Goal: Obtain resource: Obtain resource

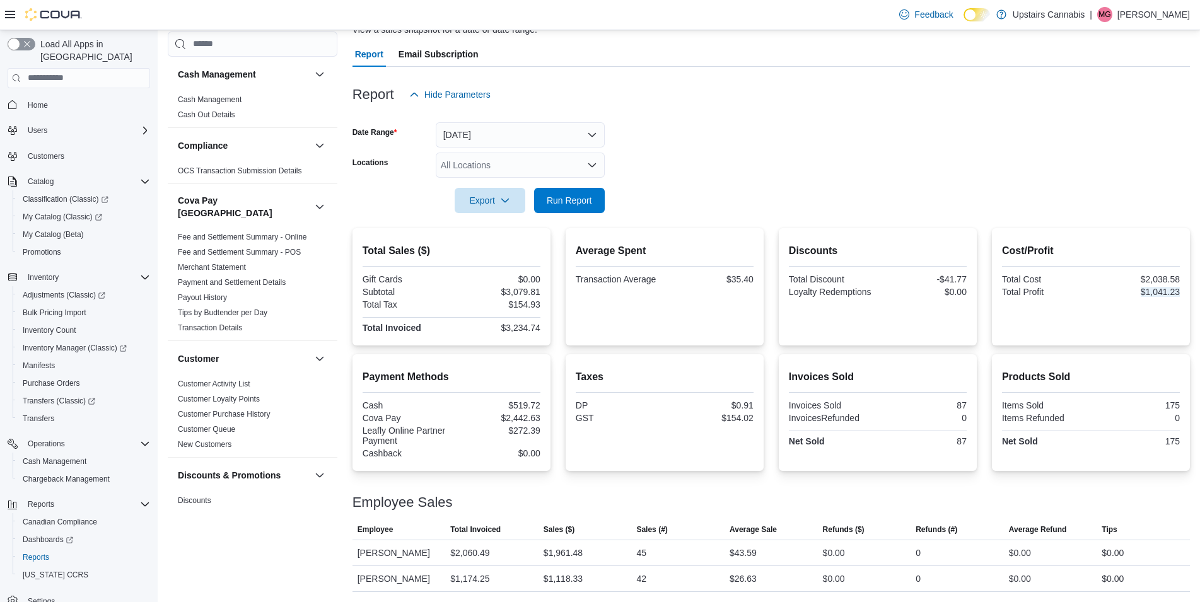
scroll to position [787, 0]
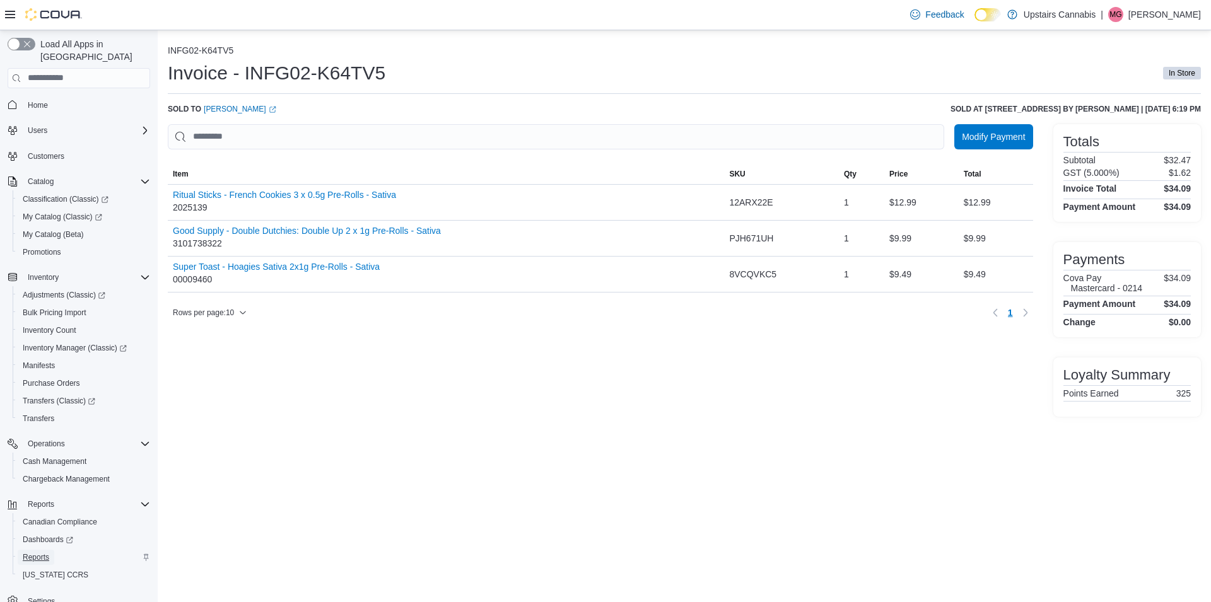
click at [41, 552] on span "Reports" at bounding box center [36, 557] width 26 height 10
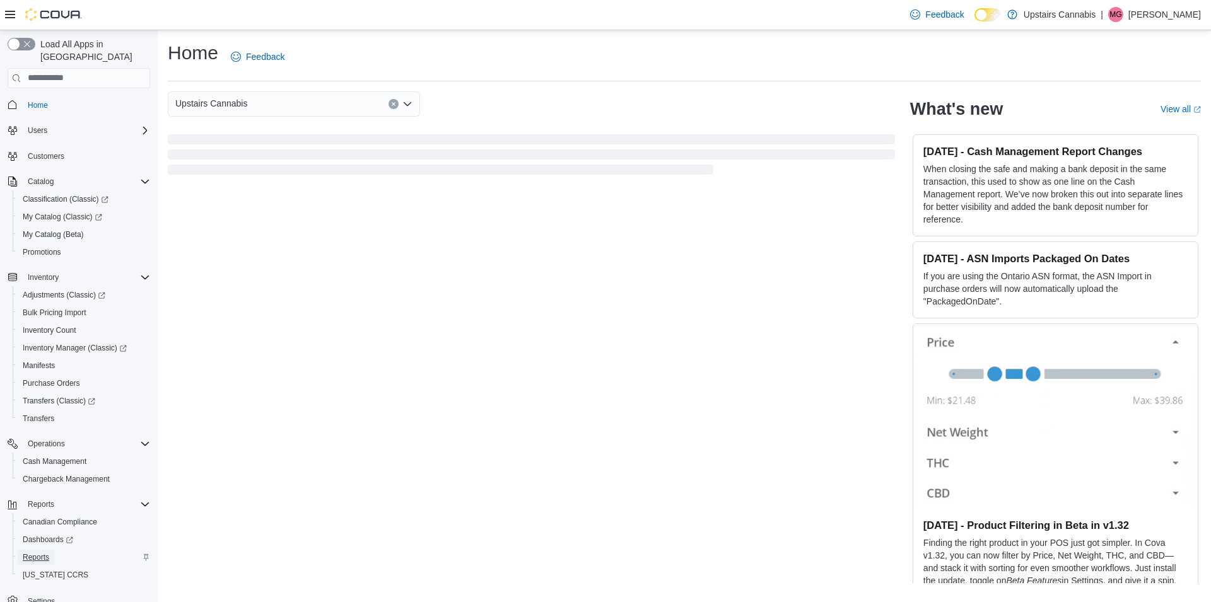
click at [45, 552] on span "Reports" at bounding box center [36, 557] width 26 height 10
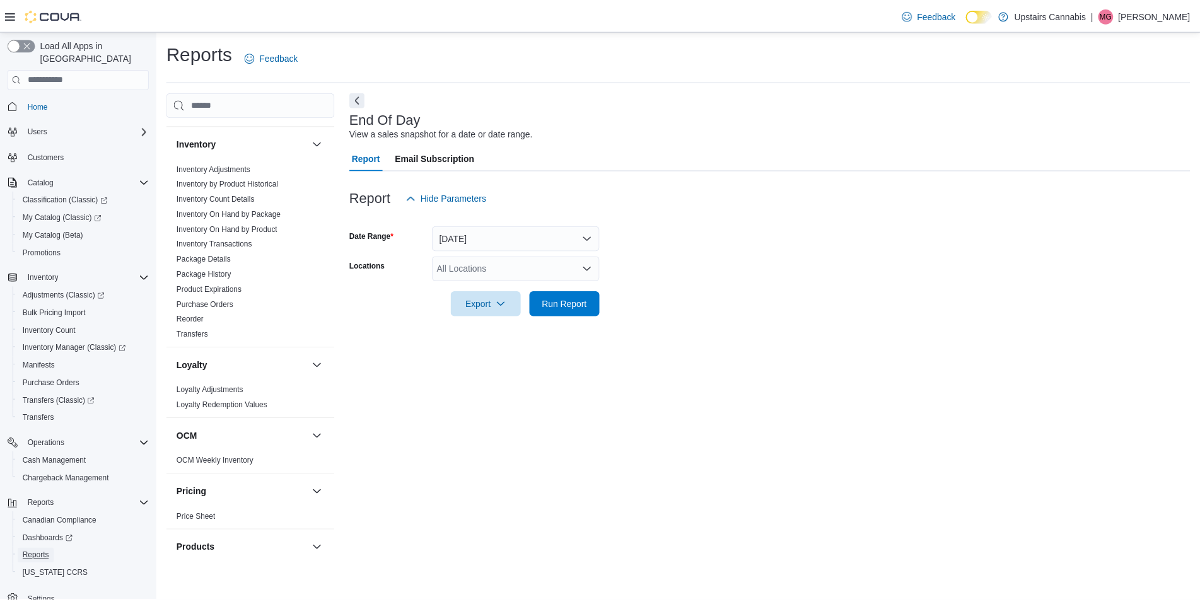
scroll to position [548, 0]
click at [201, 317] on link "Reorder" at bounding box center [191, 321] width 27 height 9
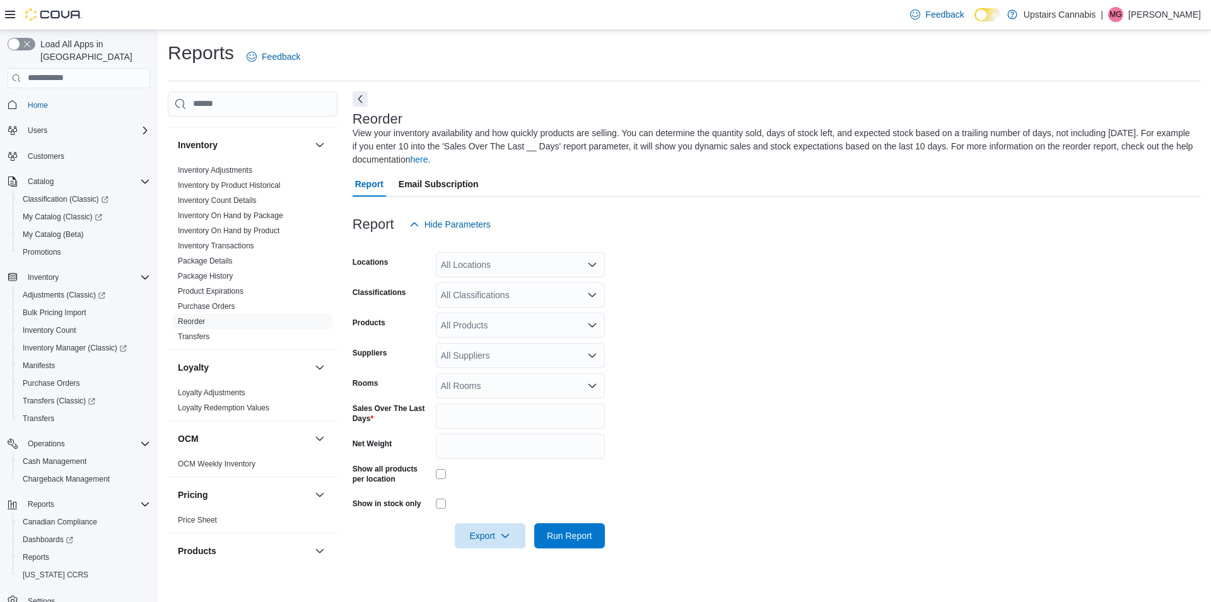
click at [457, 267] on div "All Locations" at bounding box center [520, 264] width 169 height 25
click at [458, 267] on div "All Locations" at bounding box center [520, 264] width 169 height 25
click at [673, 313] on form "Locations All Locations Combo box. Selected. Combo box input. All Locations. Ty…" at bounding box center [776, 393] width 848 height 312
click at [561, 295] on div "All Classifications" at bounding box center [520, 294] width 169 height 25
click at [485, 330] on span "Flower" at bounding box center [476, 335] width 26 height 13
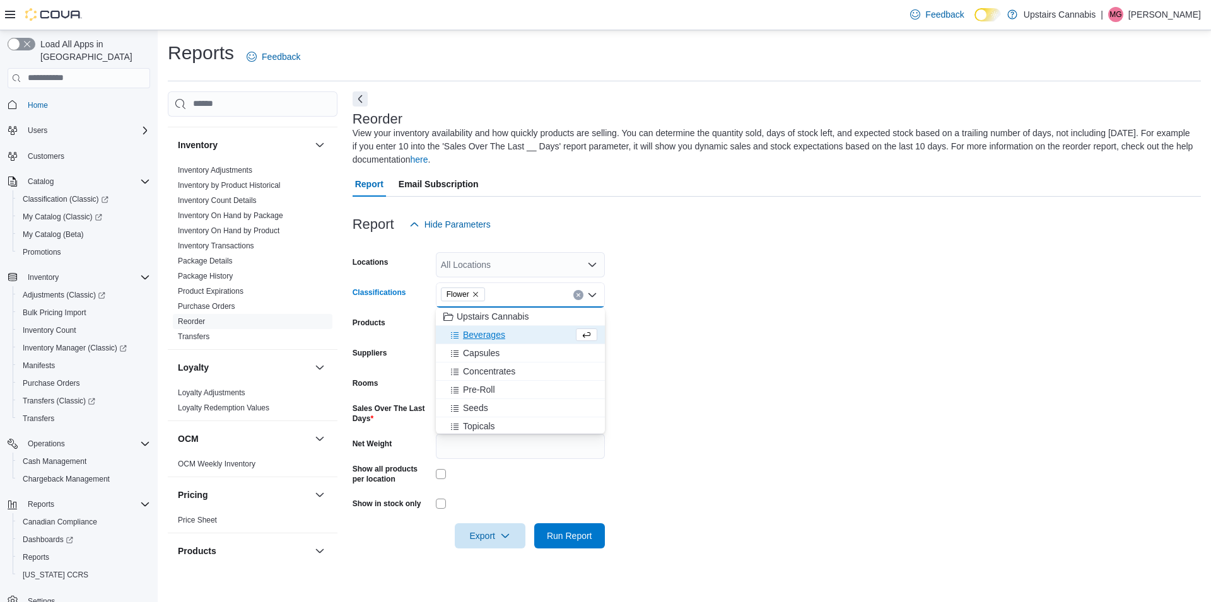
click at [483, 338] on span "Beverages" at bounding box center [484, 335] width 42 height 13
click at [483, 341] on span "Capsules" at bounding box center [481, 335] width 37 height 13
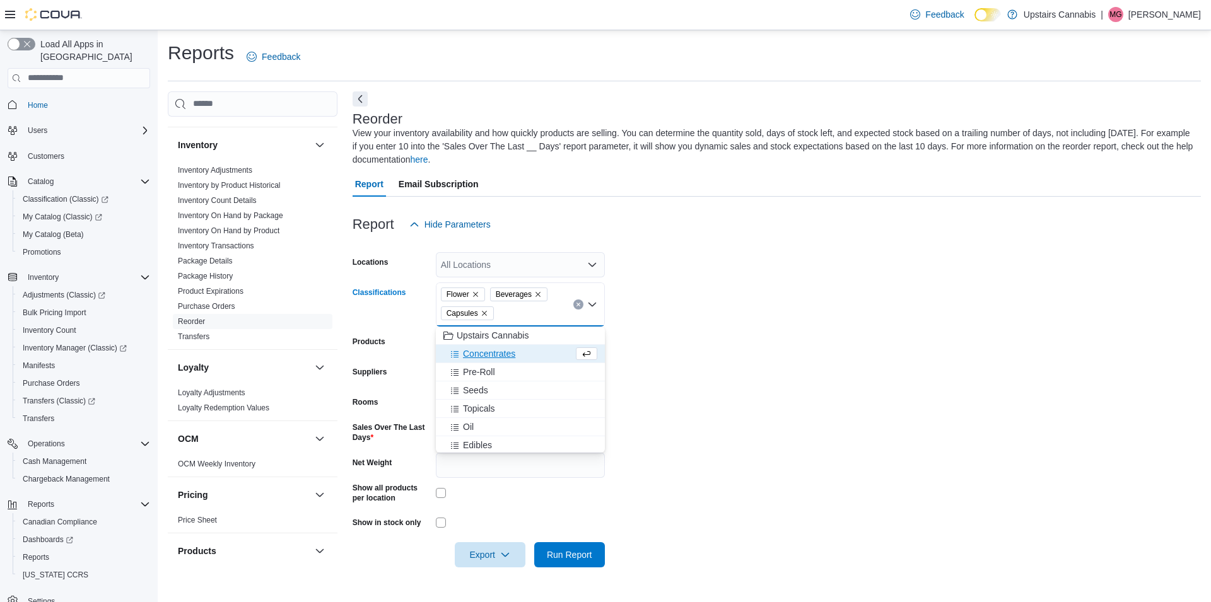
click at [480, 355] on span "Concentrates" at bounding box center [489, 353] width 52 height 13
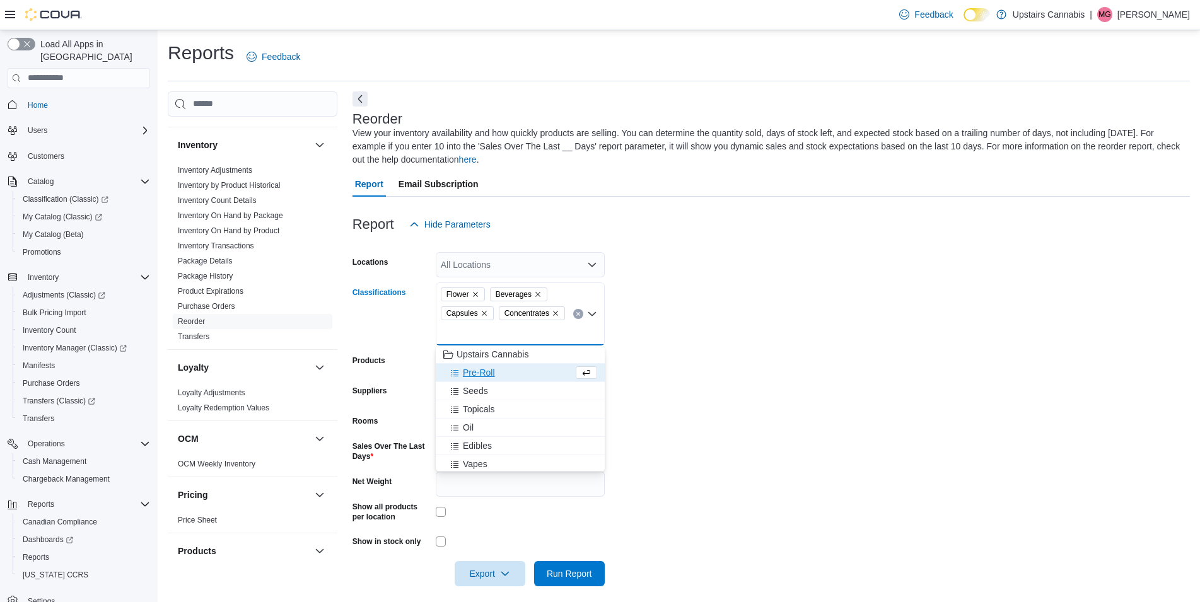
click at [476, 371] on span "Pre-Roll" at bounding box center [479, 372] width 32 height 13
click at [475, 375] on span "Seeds" at bounding box center [475, 372] width 25 height 13
click at [475, 375] on span "Topicals" at bounding box center [479, 372] width 32 height 13
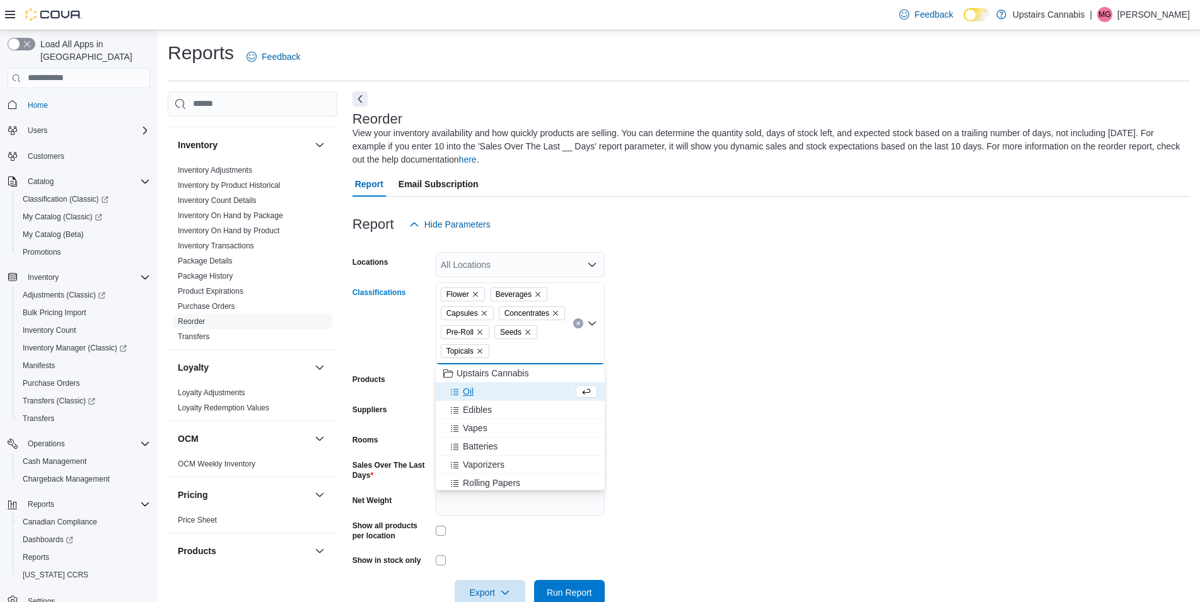
click at [469, 393] on span "Oil" at bounding box center [468, 391] width 11 height 13
click at [472, 391] on span "Edibles" at bounding box center [477, 391] width 29 height 13
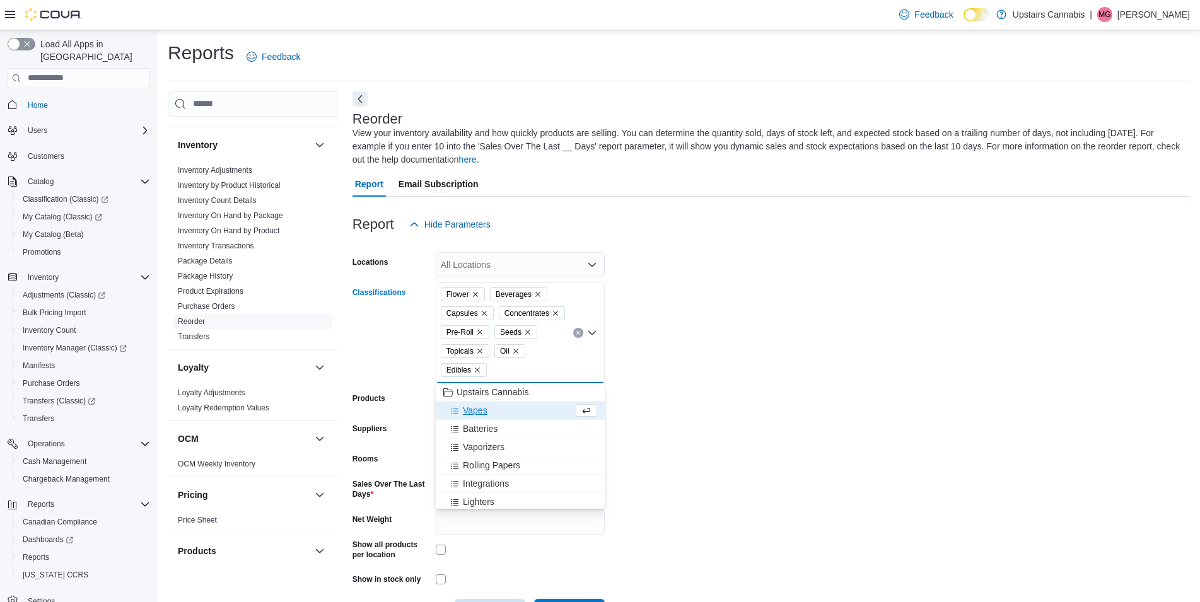
click at [477, 414] on span "Vapes" at bounding box center [475, 410] width 25 height 13
click at [685, 446] on form "Locations All Locations Classifications Flower Beverages Capsules Concentrates …" at bounding box center [770, 430] width 837 height 387
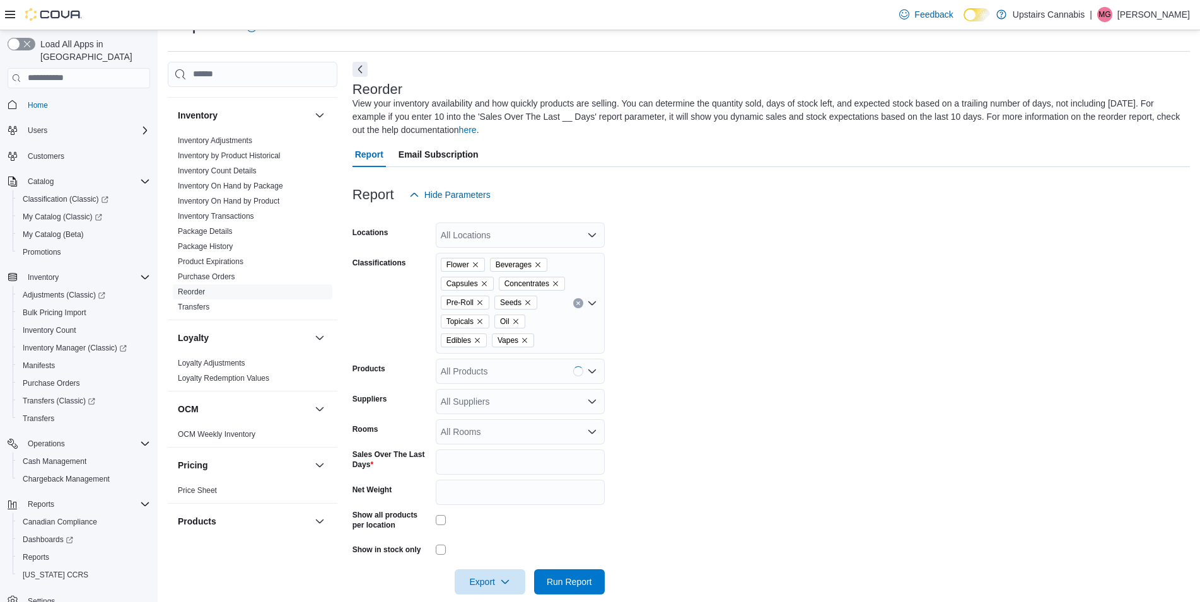
scroll to position [47, 0]
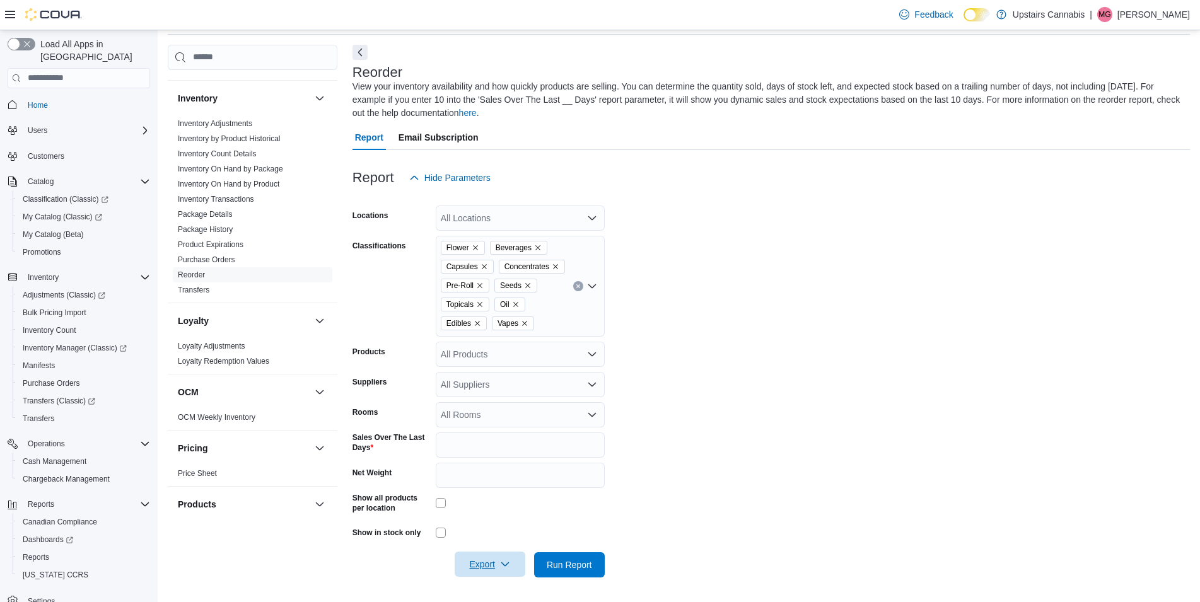
click at [482, 564] on span "Export" at bounding box center [489, 564] width 55 height 25
click at [508, 486] on span "Export to Excel" at bounding box center [491, 487] width 57 height 10
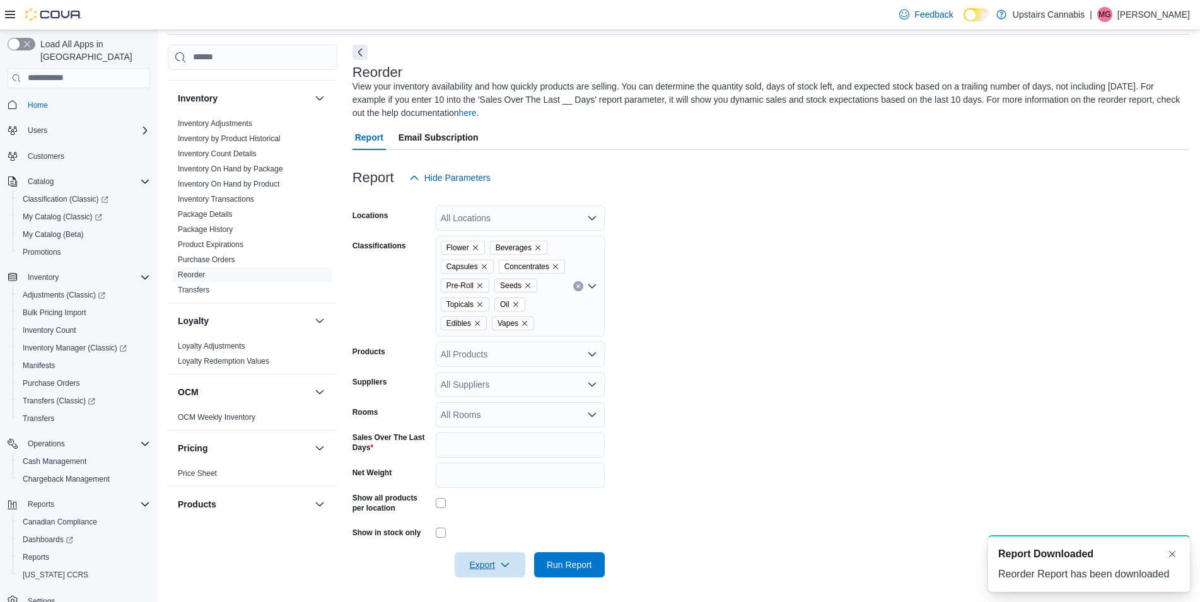
scroll to position [0, 0]
